Goal: Information Seeking & Learning: Learn about a topic

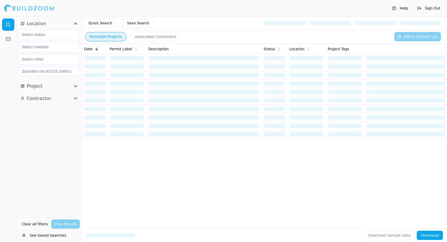
click at [51, 235] on button "See Saved Searches" at bounding box center [48, 235] width 61 height 9
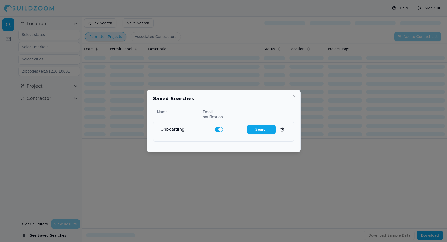
click at [258, 126] on button "Search" at bounding box center [261, 129] width 28 height 9
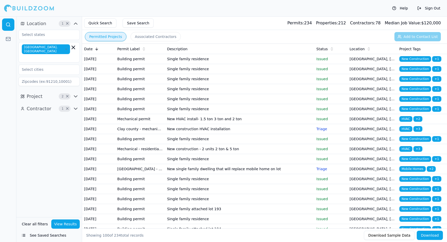
click at [212, 62] on td "Single family residence" at bounding box center [239, 59] width 149 height 10
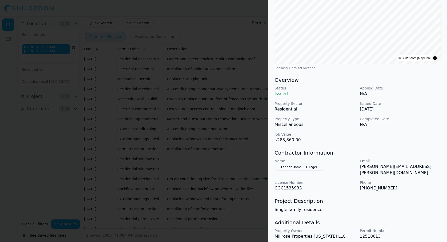
scroll to position [85, 0]
click at [235, 103] on div at bounding box center [223, 121] width 447 height 242
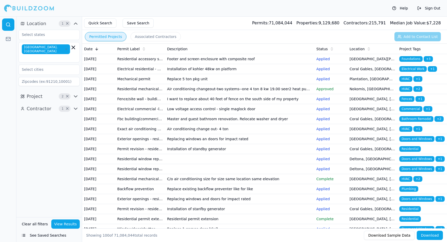
scroll to position [0, 0]
click at [183, 94] on td "Air conditioning changeout-two systems--one 4 ton 8 kw 19.00 seer2 heat pump sp…" at bounding box center [239, 89] width 149 height 10
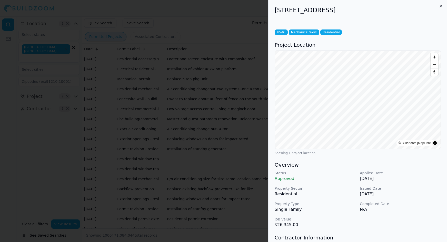
click at [442, 7] on icon "button" at bounding box center [440, 6] width 4 height 4
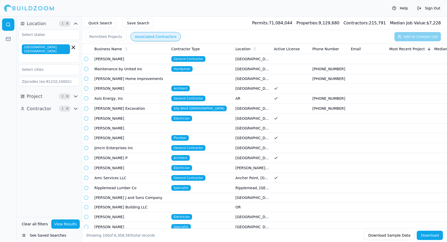
click at [162, 32] on button "Associated Contractors" at bounding box center [155, 36] width 50 height 9
click at [111, 34] on button "Permitted Projects" at bounding box center [106, 36] width 42 height 9
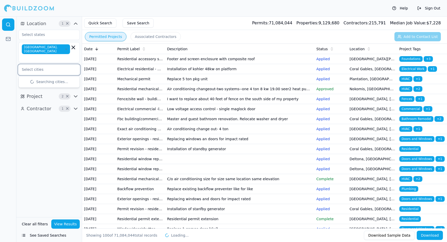
click at [58, 65] on input "text" at bounding box center [46, 69] width 54 height 9
click at [59, 131] on div "Location 1 × [GEOGRAPHIC_DATA], [GEOGRAPHIC_DATA] Project 2 × Contractor 1 ×" at bounding box center [48, 116] width 65 height 201
click at [43, 65] on input "text" at bounding box center [46, 69] width 54 height 9
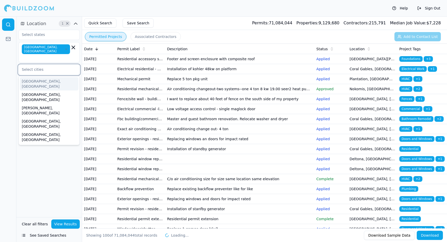
click at [41, 77] on div "[GEOGRAPHIC_DATA], [GEOGRAPHIC_DATA]" at bounding box center [49, 83] width 59 height 13
click at [41, 90] on div "[GEOGRAPHIC_DATA], [GEOGRAPHIC_DATA]" at bounding box center [49, 96] width 59 height 13
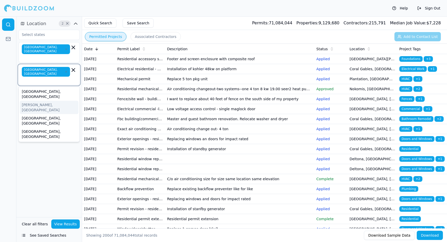
click at [40, 101] on div "[PERSON_NAME], [GEOGRAPHIC_DATA]" at bounding box center [49, 107] width 59 height 13
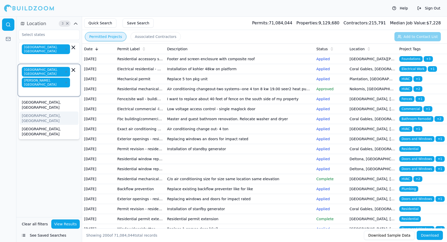
click at [40, 111] on div "[GEOGRAPHIC_DATA], [GEOGRAPHIC_DATA]" at bounding box center [49, 117] width 59 height 13
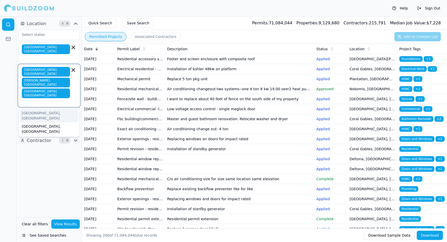
click at [41, 109] on div "[GEOGRAPHIC_DATA], [GEOGRAPHIC_DATA]" at bounding box center [49, 115] width 59 height 13
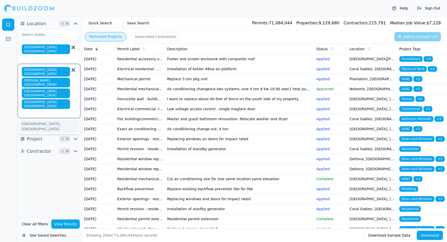
click at [65, 92] on icon "button" at bounding box center [66, 93] width 3 height 3
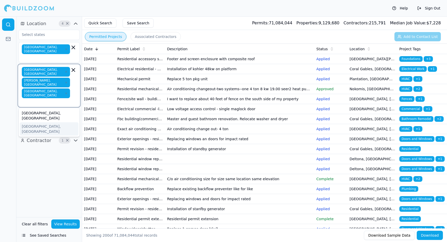
click at [46, 122] on div "[GEOGRAPHIC_DATA], [GEOGRAPHIC_DATA]" at bounding box center [49, 128] width 59 height 13
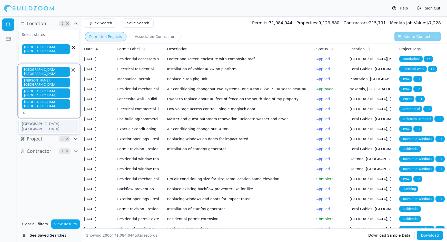
type input "sa"
click at [42, 120] on div "[GEOGRAPHIC_DATA], [GEOGRAPHIC_DATA]" at bounding box center [49, 126] width 59 height 13
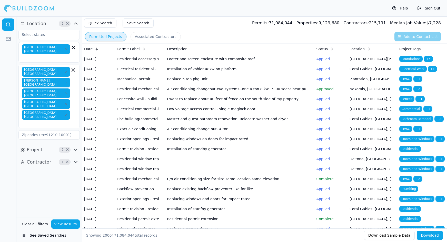
click at [64, 224] on button "View Results" at bounding box center [65, 223] width 29 height 9
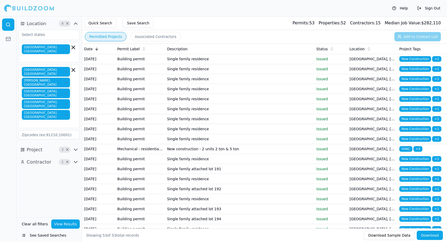
click at [246, 154] on td "New construction - 2 units 2 ton & 5 ton" at bounding box center [239, 149] width 149 height 10
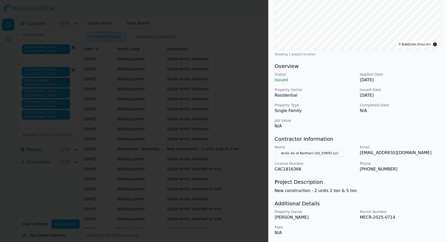
scroll to position [99, 0]
click at [250, 13] on div at bounding box center [223, 121] width 447 height 242
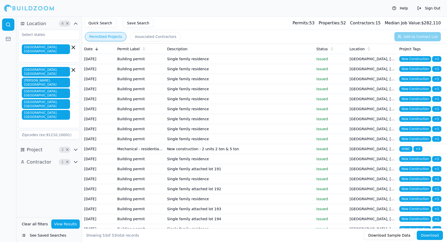
click at [186, 84] on td "Single family residence" at bounding box center [239, 79] width 149 height 10
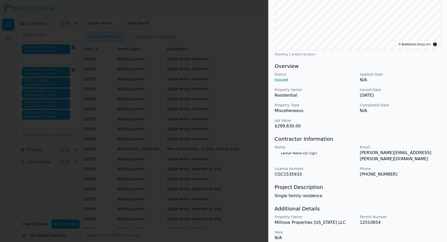
click at [245, 123] on div at bounding box center [223, 121] width 447 height 242
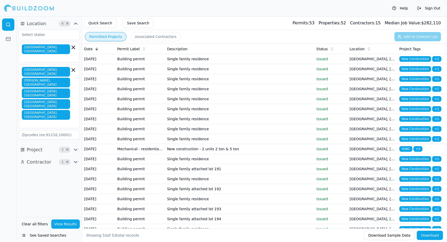
click at [211, 84] on td "Single family residence" at bounding box center [239, 79] width 149 height 10
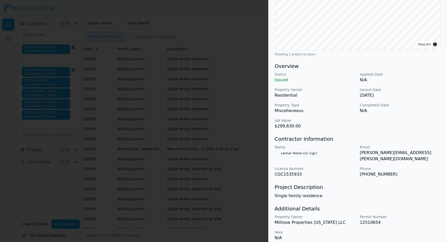
click at [191, 117] on div at bounding box center [223, 121] width 447 height 242
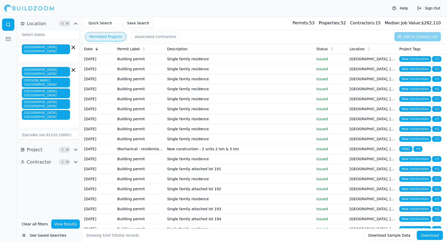
click at [159, 114] on td "Building permit" at bounding box center [140, 109] width 50 height 10
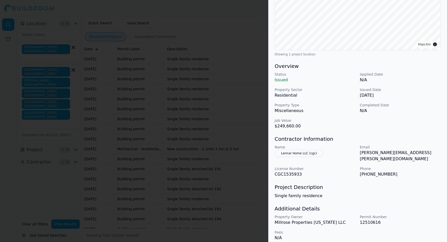
click at [146, 138] on div at bounding box center [223, 121] width 447 height 242
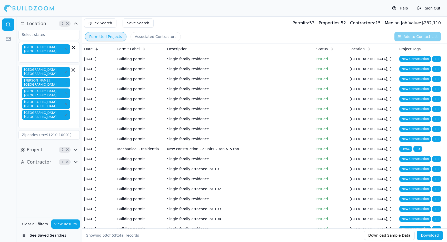
click at [138, 124] on td "Building permit" at bounding box center [140, 119] width 50 height 10
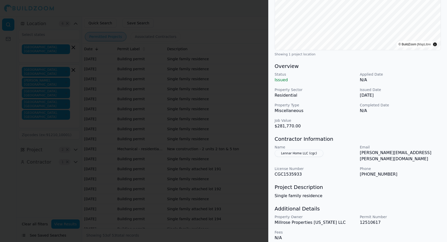
click at [194, 114] on div at bounding box center [223, 121] width 447 height 242
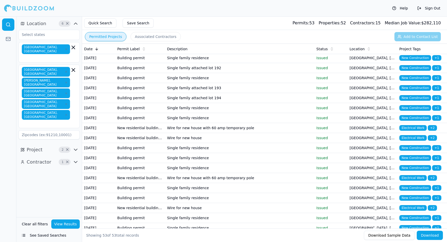
scroll to position [121, 0]
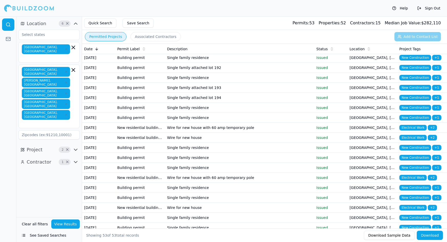
click at [168, 63] on td "Single family residence" at bounding box center [239, 58] width 149 height 10
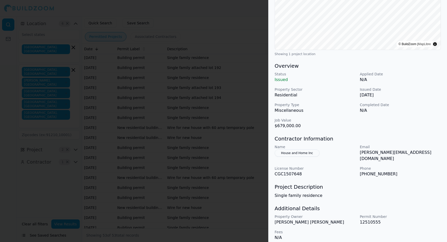
scroll to position [99, 0]
click at [259, 135] on div at bounding box center [223, 121] width 447 height 242
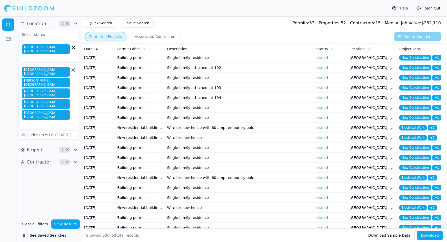
click at [205, 93] on td "Single family attached lot 193" at bounding box center [239, 88] width 149 height 10
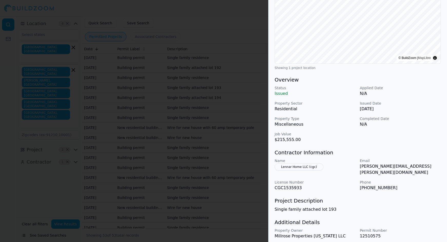
scroll to position [86, 0]
click at [249, 154] on div at bounding box center [223, 121] width 447 height 242
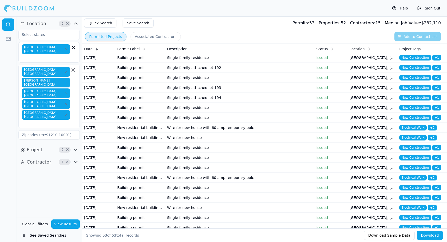
click at [231, 103] on td "Single family attached lot 194" at bounding box center [239, 98] width 149 height 10
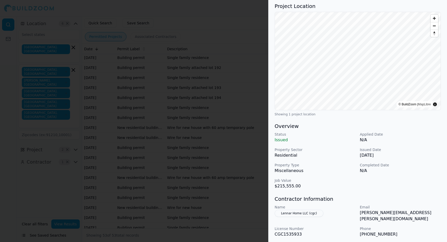
scroll to position [43, 0]
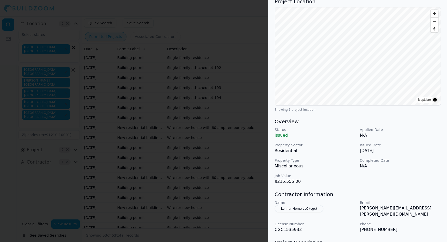
click at [183, 170] on div at bounding box center [223, 121] width 447 height 242
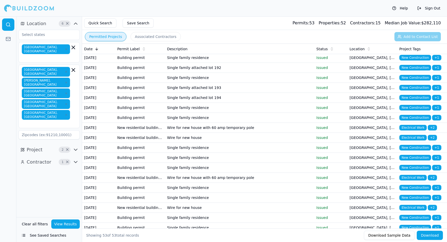
click at [182, 113] on td "Single family residence" at bounding box center [239, 108] width 149 height 10
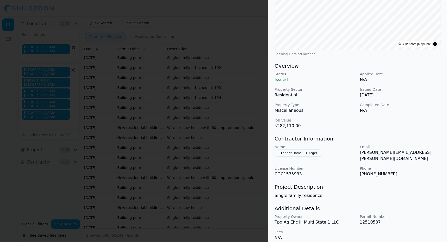
scroll to position [99, 0]
click at [161, 196] on div at bounding box center [223, 121] width 447 height 242
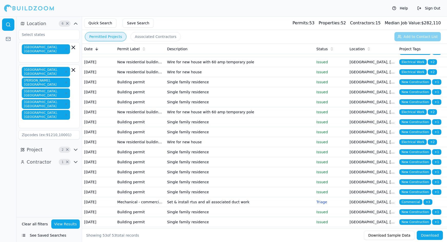
scroll to position [190, 0]
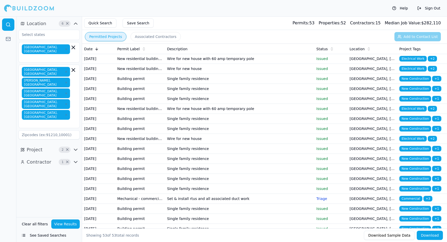
click at [159, 74] on td "New residential building electrical" at bounding box center [140, 69] width 50 height 10
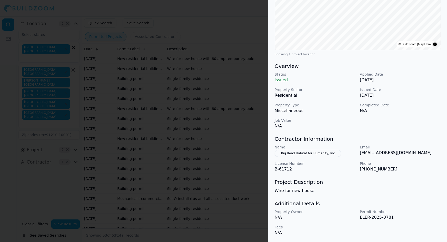
scroll to position [99, 0]
click at [250, 174] on div at bounding box center [223, 121] width 447 height 242
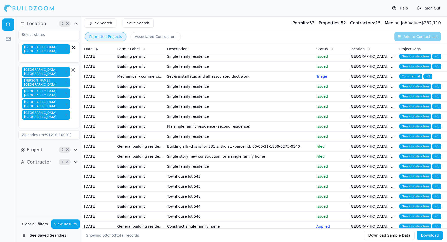
scroll to position [0, 0]
click at [209, 32] on td "Single family residence" at bounding box center [239, 27] width 149 height 10
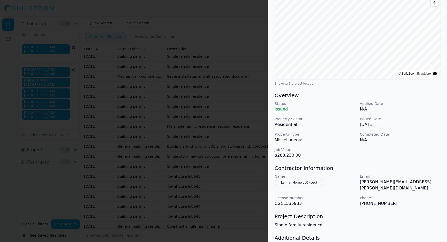
scroll to position [70, 0]
click at [203, 165] on div at bounding box center [223, 121] width 447 height 242
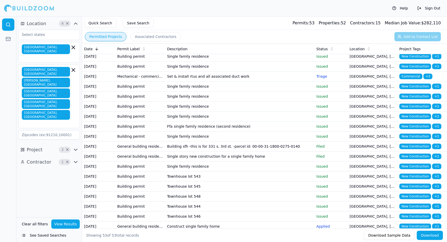
click at [190, 42] on td "Single family residence" at bounding box center [239, 37] width 149 height 10
click at [294, 51] on td "Single family residence" at bounding box center [239, 47] width 149 height 10
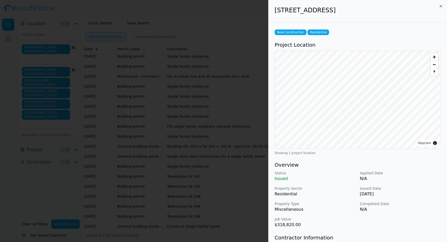
click at [294, 169] on body "Help Sign Out Location 6 × [GEOGRAPHIC_DATA], [GEOGRAPHIC_DATA] [GEOGRAPHIC_DAT…" at bounding box center [223, 128] width 447 height 225
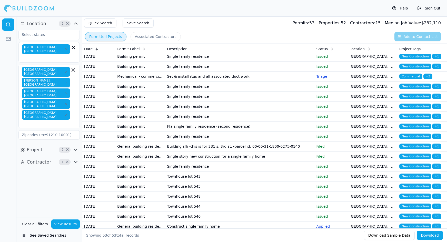
click at [240, 81] on td "Set & install rtus and all associated duct work" at bounding box center [239, 76] width 149 height 10
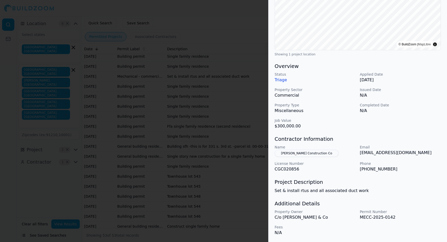
scroll to position [99, 0]
click at [223, 177] on div at bounding box center [223, 121] width 447 height 242
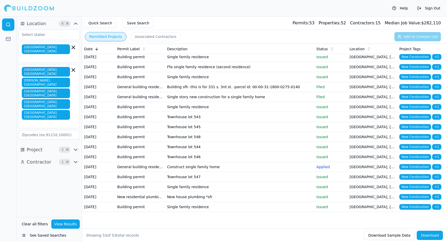
scroll to position [412, 0]
click at [220, 32] on td "Single family residence" at bounding box center [239, 27] width 149 height 10
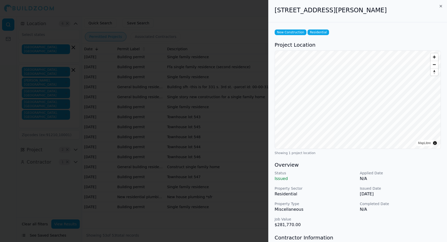
click at [220, 130] on div at bounding box center [223, 121] width 447 height 242
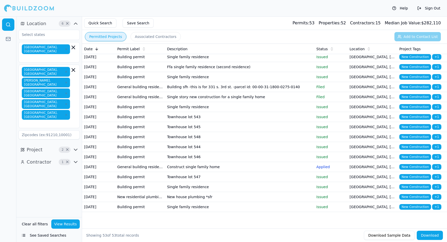
click at [435, 30] on span "+ 1" at bounding box center [436, 27] width 9 height 6
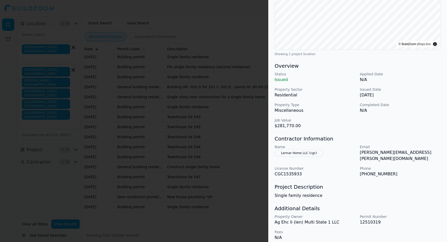
scroll to position [99, 0]
click at [249, 117] on div at bounding box center [223, 121] width 447 height 242
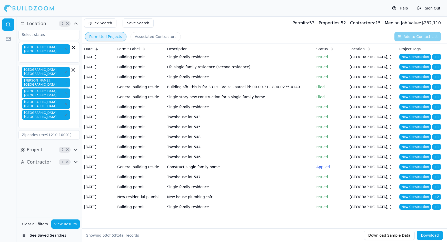
click at [436, 70] on span "+ 1" at bounding box center [436, 67] width 9 height 6
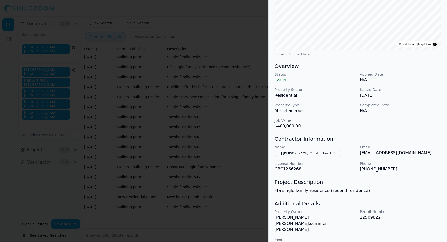
click at [403, 188] on p "Ffa single family residence (second residence)" at bounding box center [357, 191] width 166 height 6
click at [251, 192] on div at bounding box center [223, 121] width 447 height 242
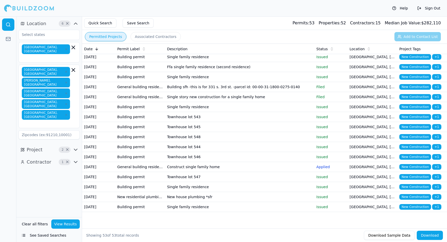
scroll to position [463, 0]
click at [247, 102] on td "Single story new construction for a single family home" at bounding box center [239, 97] width 149 height 10
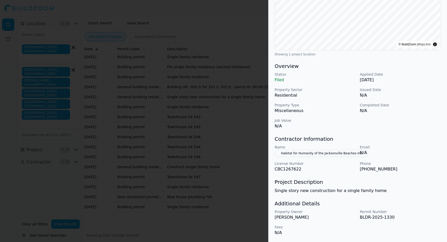
scroll to position [99, 0]
click at [234, 192] on div at bounding box center [223, 121] width 447 height 242
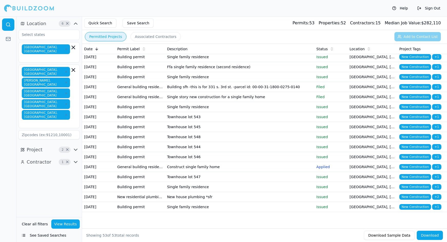
click at [233, 122] on td "Townhouse lot 543" at bounding box center [239, 117] width 149 height 10
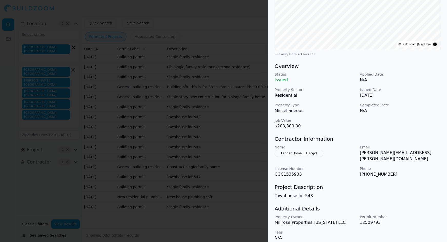
click at [243, 194] on div at bounding box center [223, 121] width 447 height 242
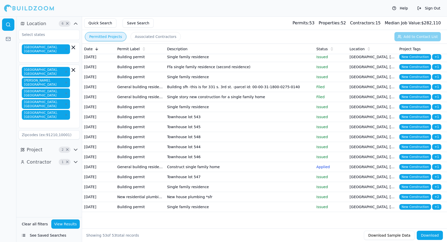
scroll to position [544, 0]
click at [243, 172] on td "Construct single family home" at bounding box center [239, 167] width 149 height 10
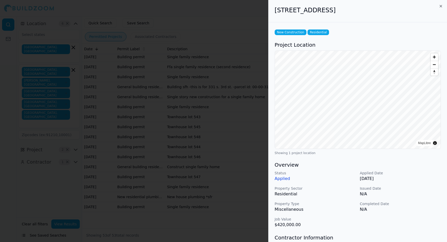
click at [243, 194] on div at bounding box center [223, 121] width 447 height 242
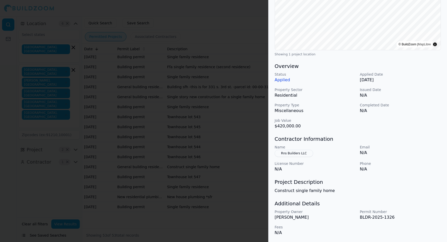
scroll to position [99, 0]
click at [291, 153] on button "Rns Builders LLC" at bounding box center [293, 153] width 38 height 7
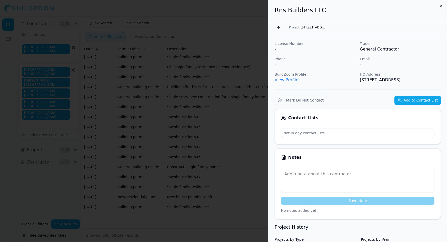
scroll to position [0, 0]
click at [290, 79] on link "View Profile" at bounding box center [286, 79] width 24 height 5
click at [221, 199] on div at bounding box center [223, 121] width 447 height 242
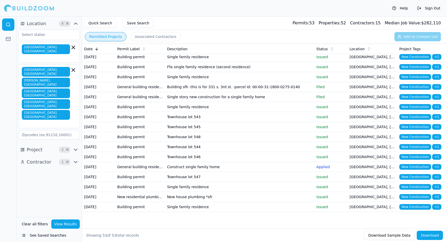
click at [219, 205] on td "Single family residence" at bounding box center [239, 207] width 149 height 10
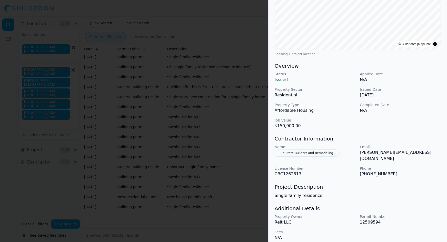
scroll to position [99, 0]
click at [233, 34] on div at bounding box center [223, 121] width 447 height 242
click at [244, 78] on div at bounding box center [223, 121] width 447 height 242
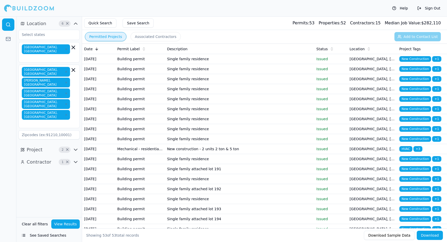
scroll to position [0, 0]
click at [148, 35] on button "Associated Contractors" at bounding box center [155, 36] width 50 height 9
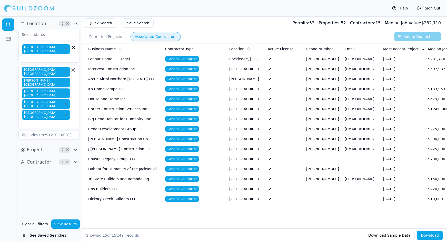
scroll to position [0, 9]
